Goal: Task Accomplishment & Management: Manage account settings

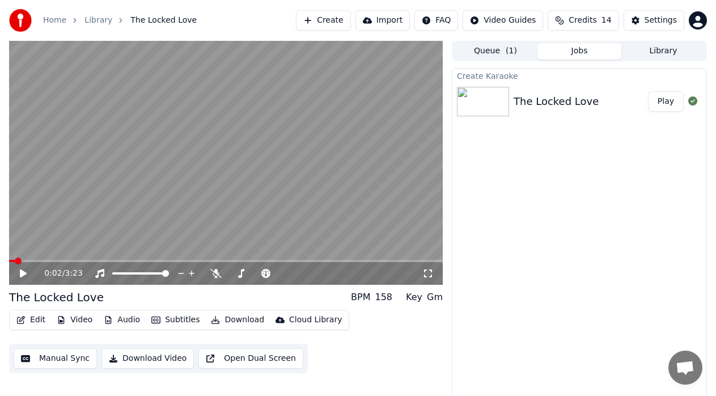
scroll to position [8, 0]
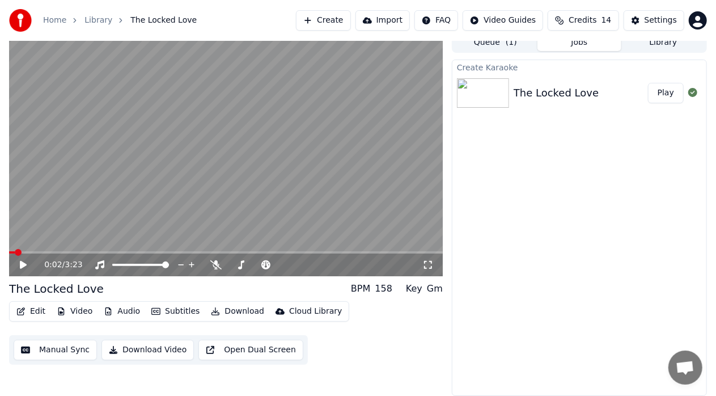
click at [22, 267] on icon at bounding box center [23, 265] width 7 height 8
click at [40, 312] on button "Edit" at bounding box center [31, 311] width 38 height 16
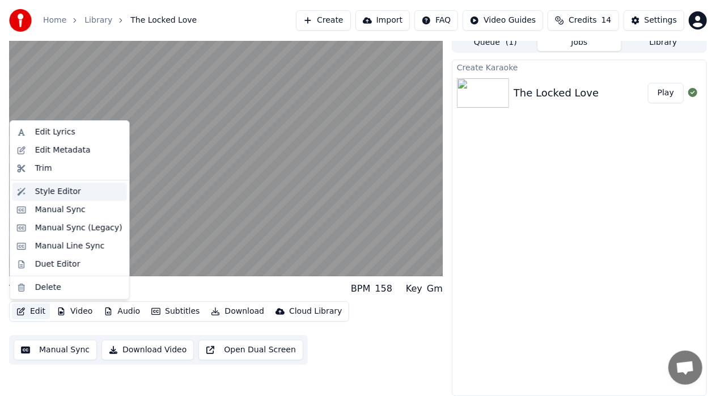
click at [64, 194] on div "Style Editor" at bounding box center [58, 191] width 46 height 11
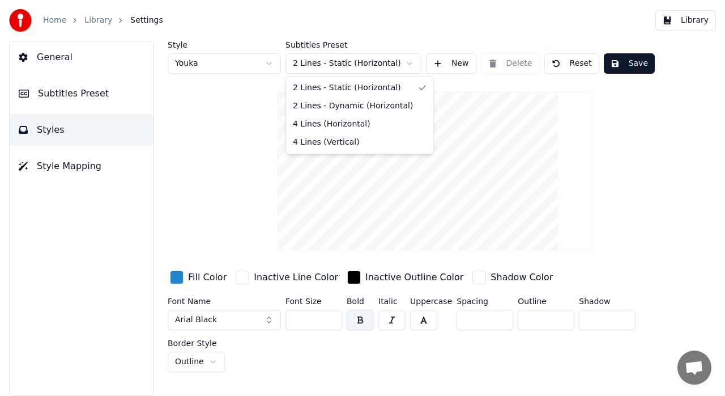
click at [381, 66] on html "Home Library Settings Library General Subtitles Preset Styles Style Mapping Sty…" at bounding box center [362, 198] width 725 height 396
click at [269, 321] on button "Arial Black" at bounding box center [224, 319] width 113 height 20
click at [269, 315] on button "Arial Black" at bounding box center [224, 319] width 113 height 20
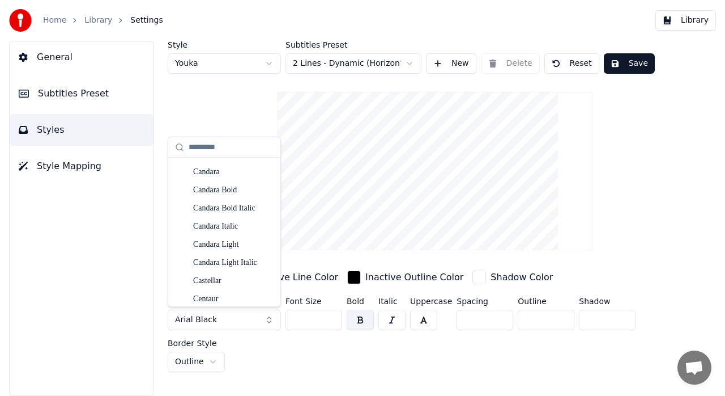
scroll to position [1432, 0]
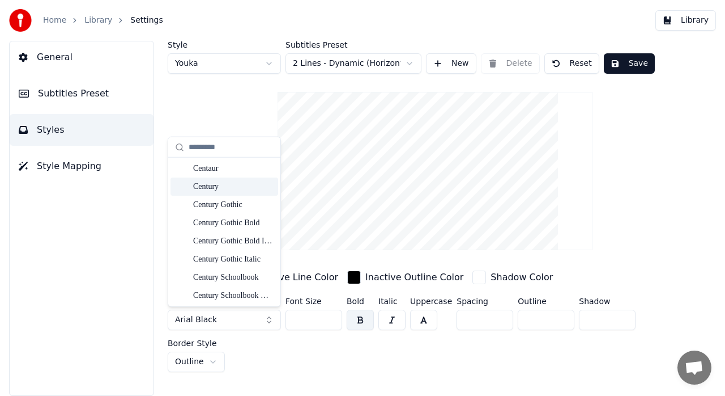
click at [223, 193] on div "Century" at bounding box center [225, 186] width 108 height 18
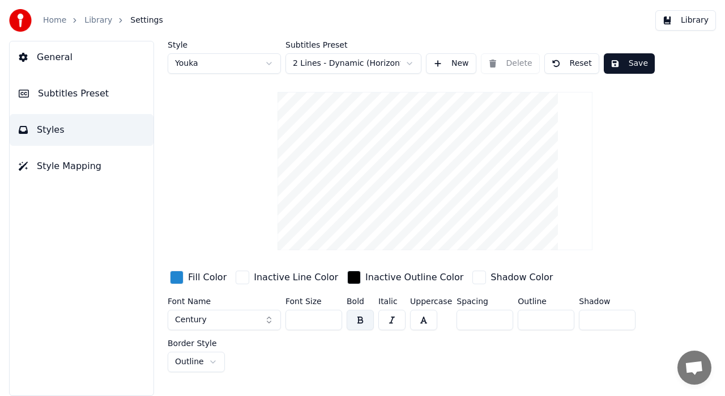
click at [271, 328] on button "Century" at bounding box center [224, 319] width 113 height 20
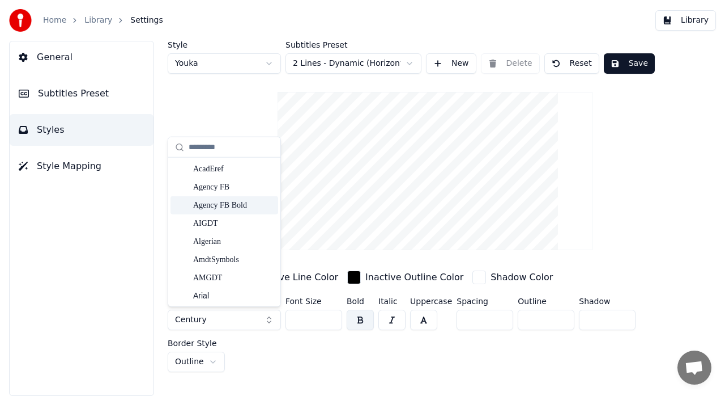
click at [219, 206] on div "Agency FB Bold" at bounding box center [233, 204] width 80 height 11
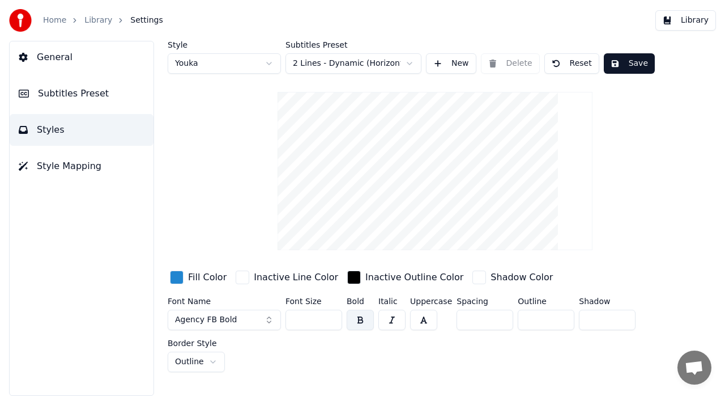
click at [271, 323] on button "Agency FB Bold" at bounding box center [224, 319] width 113 height 20
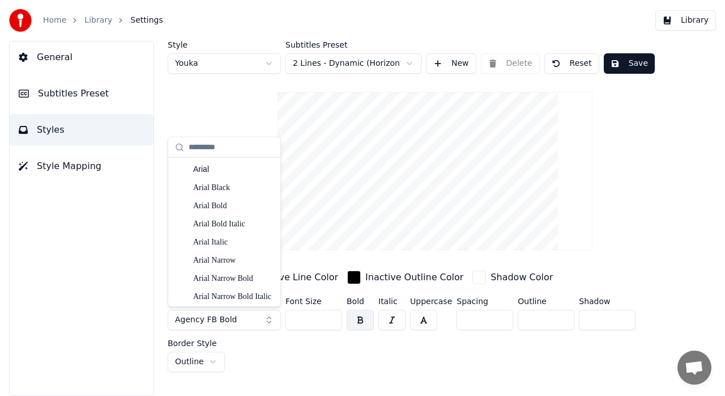
scroll to position [130, 0]
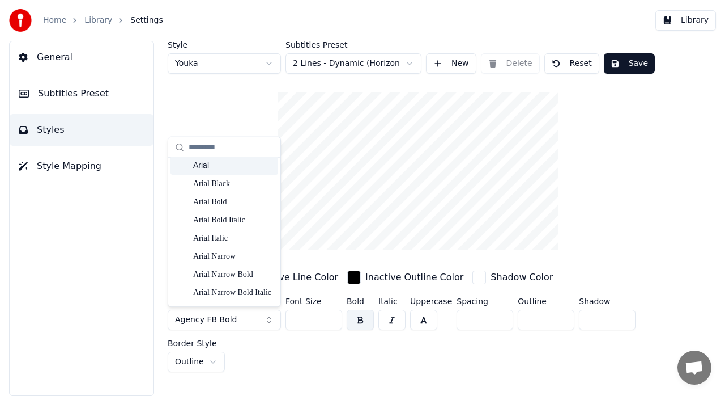
click at [224, 169] on div "Arial" at bounding box center [233, 165] width 80 height 11
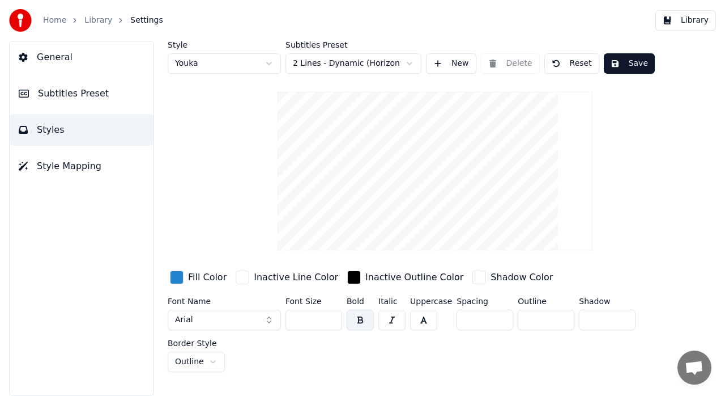
click at [219, 320] on button "Arial" at bounding box center [224, 319] width 113 height 20
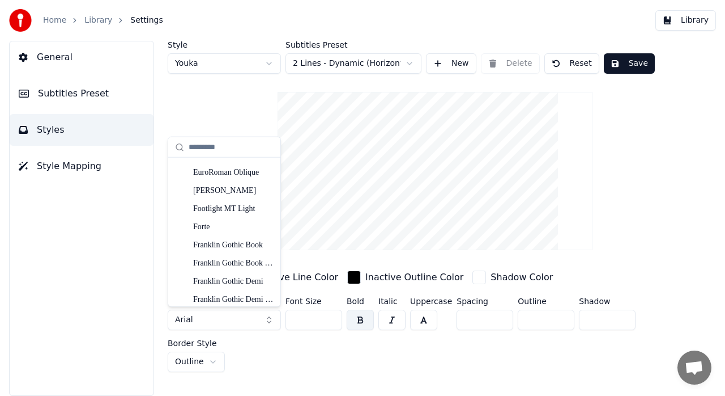
scroll to position [2587, 0]
click at [228, 190] on div "Footlight MT Light" at bounding box center [233, 190] width 80 height 11
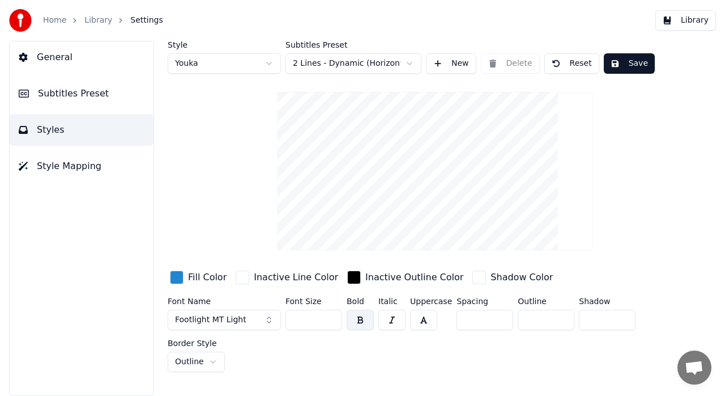
click at [180, 277] on div "button" at bounding box center [177, 277] width 14 height 14
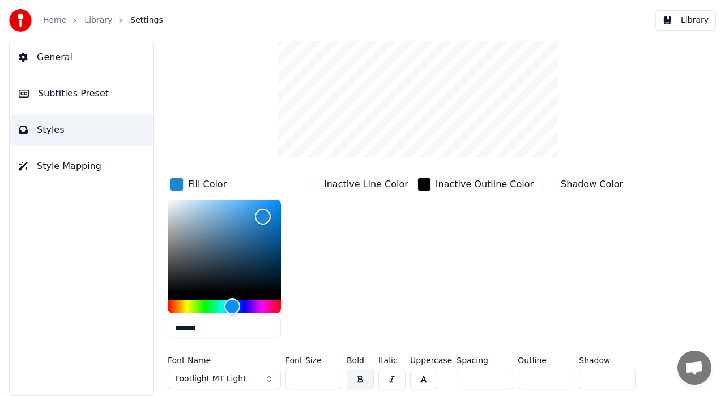
scroll to position [94, 0]
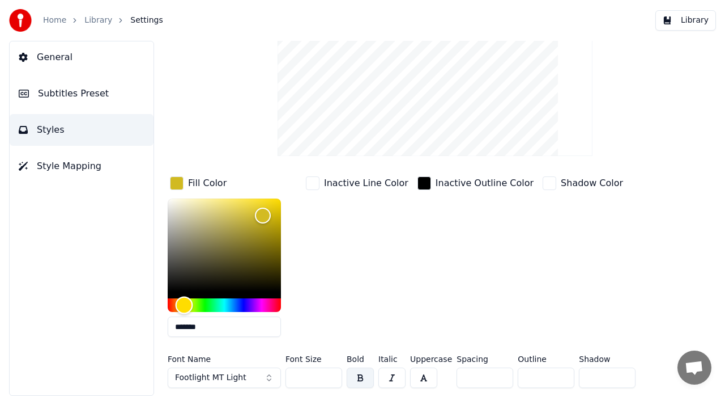
type input "*******"
drag, startPoint x: 232, startPoint y: 304, endPoint x: 184, endPoint y: 300, distance: 48.9
click at [184, 300] on div "Hue" at bounding box center [184, 305] width 18 height 18
click at [367, 277] on div "Inactive Line Color" at bounding box center [357, 260] width 107 height 172
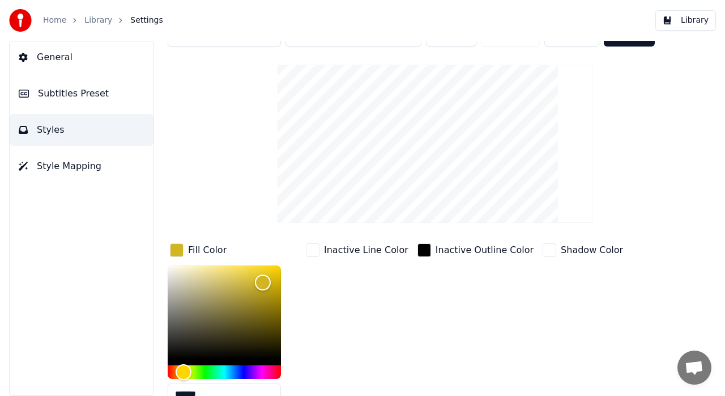
scroll to position [0, 0]
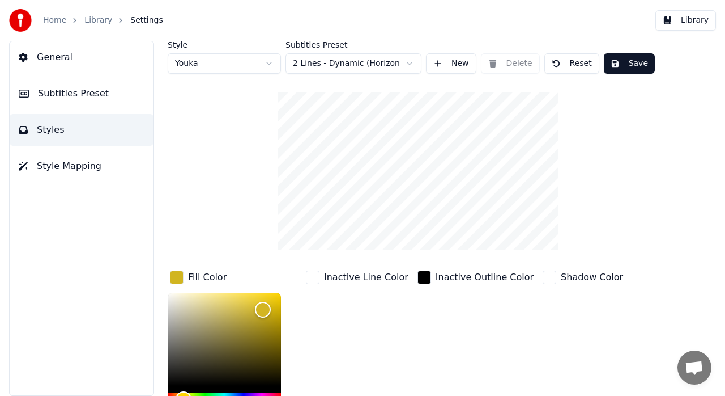
click at [614, 63] on button "Save" at bounding box center [629, 63] width 51 height 20
click at [86, 159] on button "Style Mapping" at bounding box center [82, 166] width 144 height 32
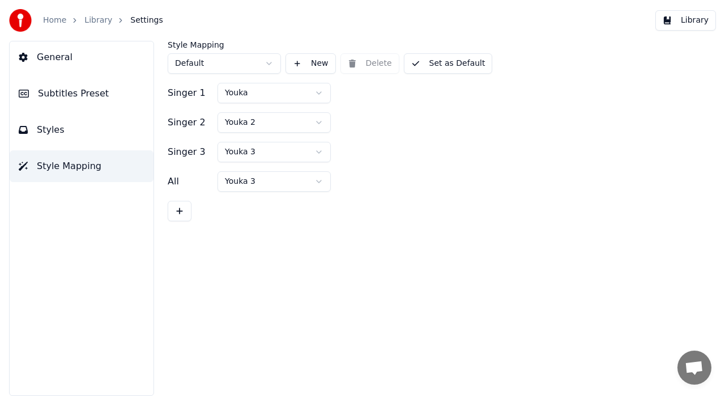
click at [86, 106] on button "Subtitles Preset" at bounding box center [82, 94] width 144 height 32
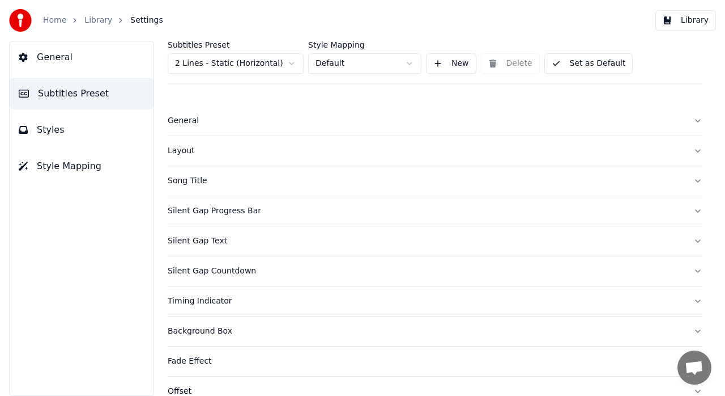
click at [673, 151] on div "Layout" at bounding box center [426, 150] width 517 height 11
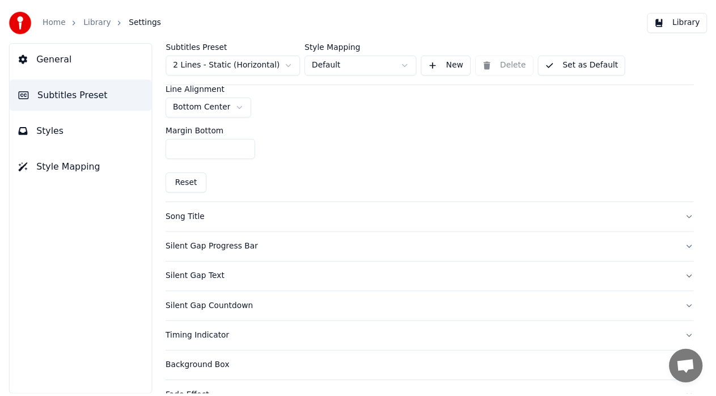
scroll to position [298, 0]
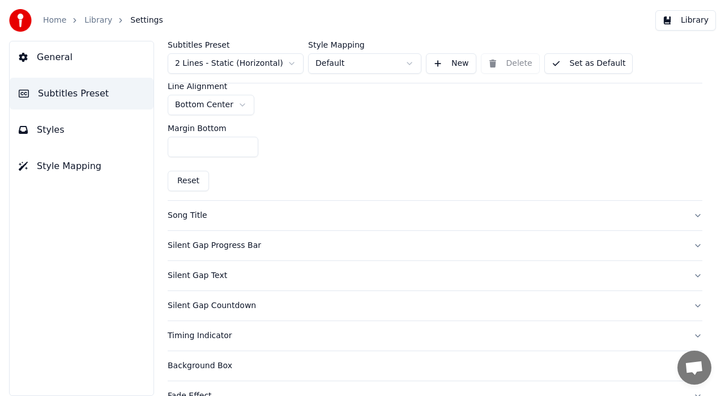
click at [655, 216] on div "Song Title" at bounding box center [426, 215] width 517 height 11
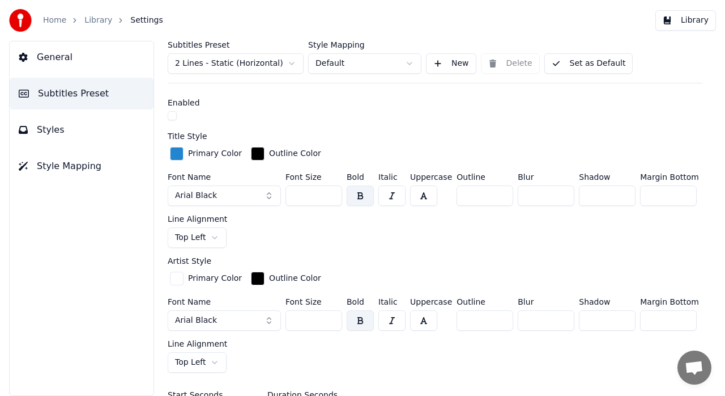
click at [96, 16] on link "Library" at bounding box center [98, 20] width 28 height 11
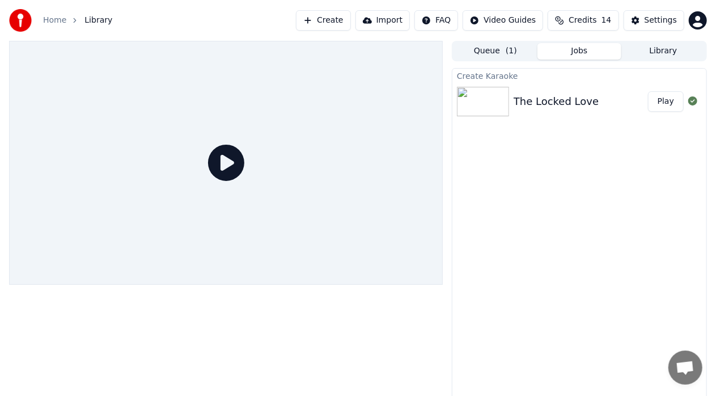
click at [661, 103] on button "Play" at bounding box center [666, 101] width 36 height 20
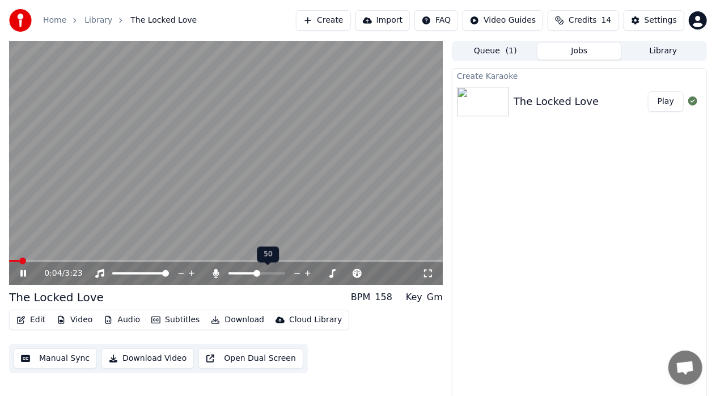
click at [257, 273] on span at bounding box center [256, 273] width 57 height 2
click at [25, 273] on icon at bounding box center [23, 273] width 6 height 7
